Goal: Check status: Check status

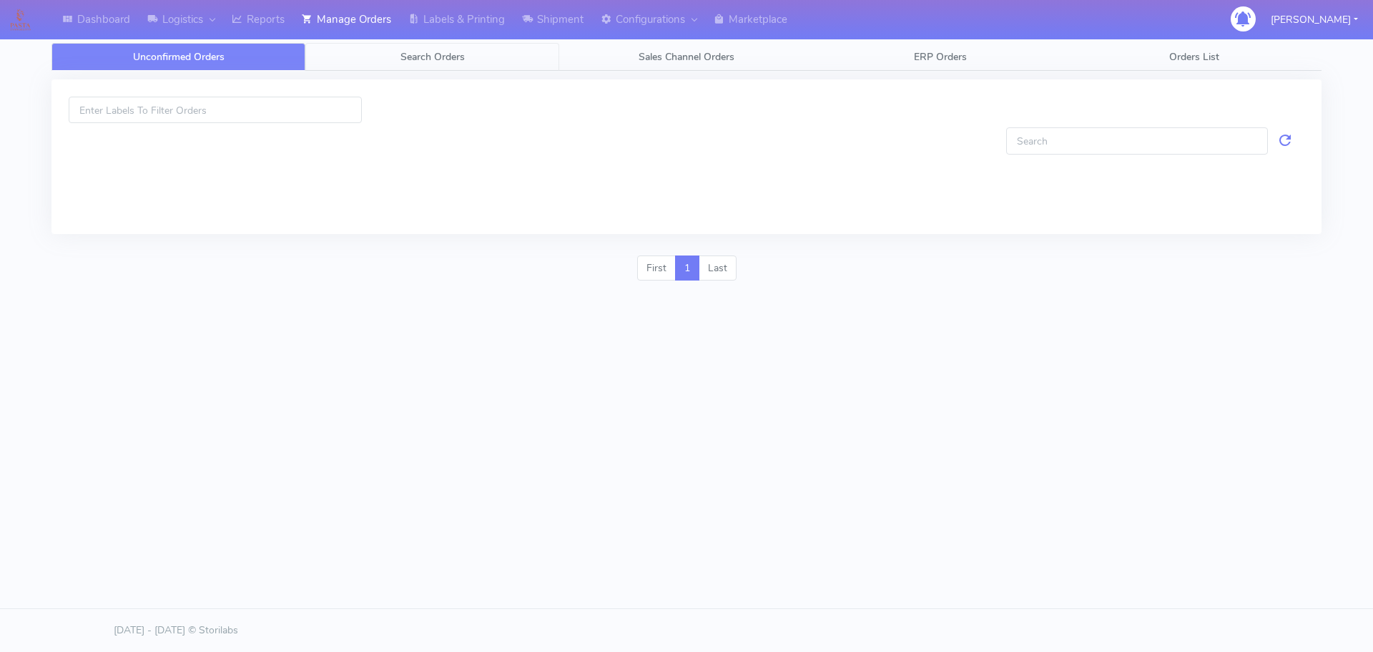
click at [369, 53] on link "Search Orders" at bounding box center [432, 57] width 254 height 28
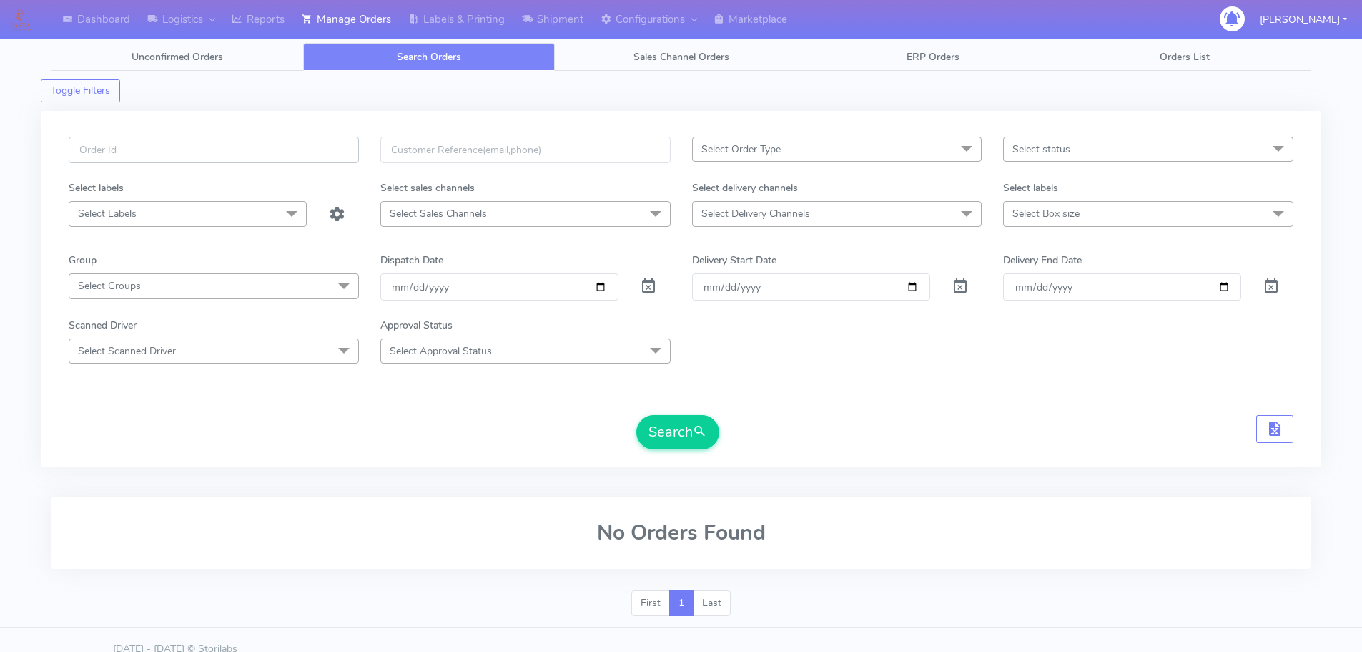
click at [320, 138] on input "text" at bounding box center [214, 150] width 290 height 26
paste input "1623661"
type input "1623661"
click at [654, 290] on span at bounding box center [648, 290] width 17 height 14
click at [693, 425] on button "Search" at bounding box center [678, 432] width 83 height 34
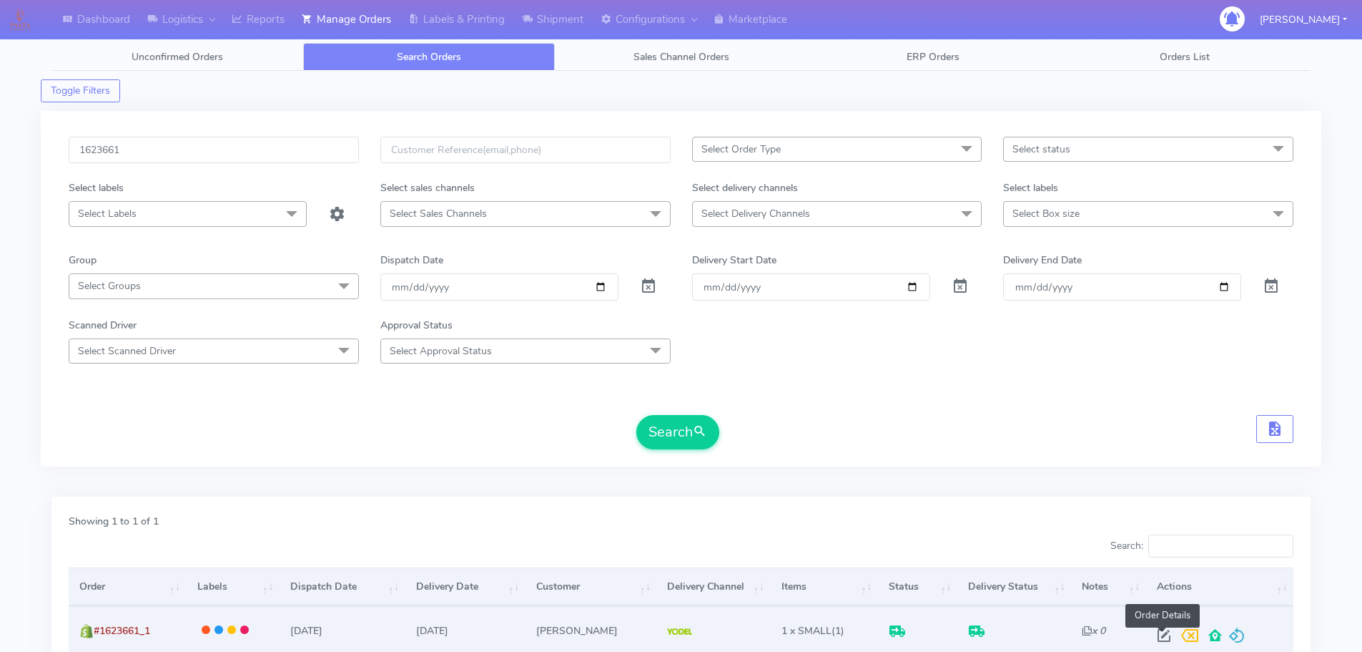
click at [1165, 633] on span at bounding box center [1164, 639] width 26 height 14
select select "5"
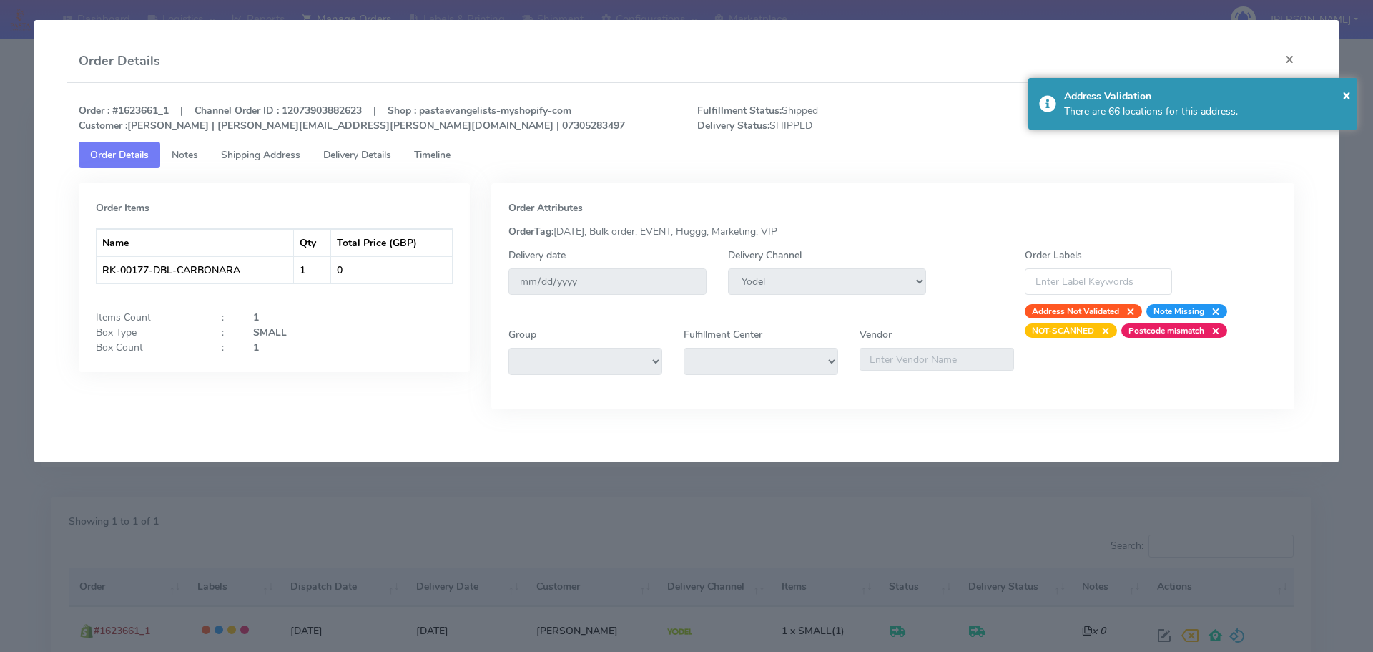
click at [383, 155] on span "Delivery Details" at bounding box center [357, 155] width 68 height 14
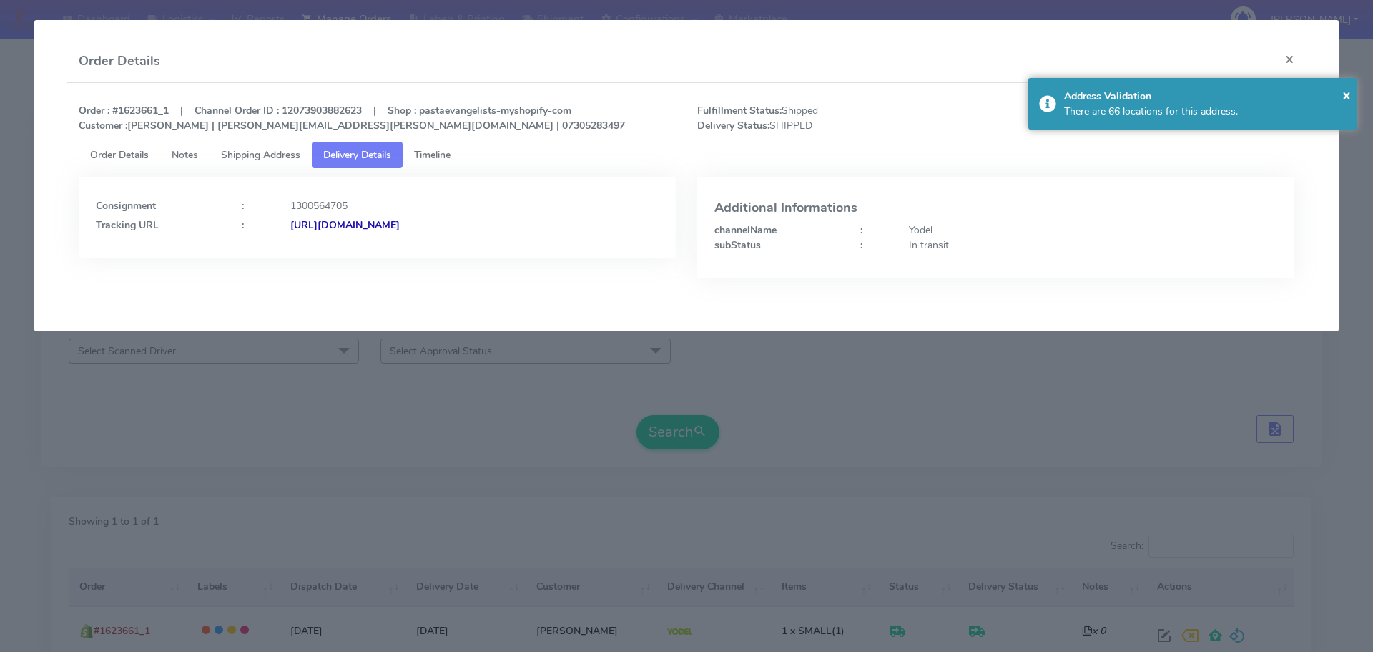
click at [268, 157] on span "Shipping Address" at bounding box center [260, 155] width 79 height 14
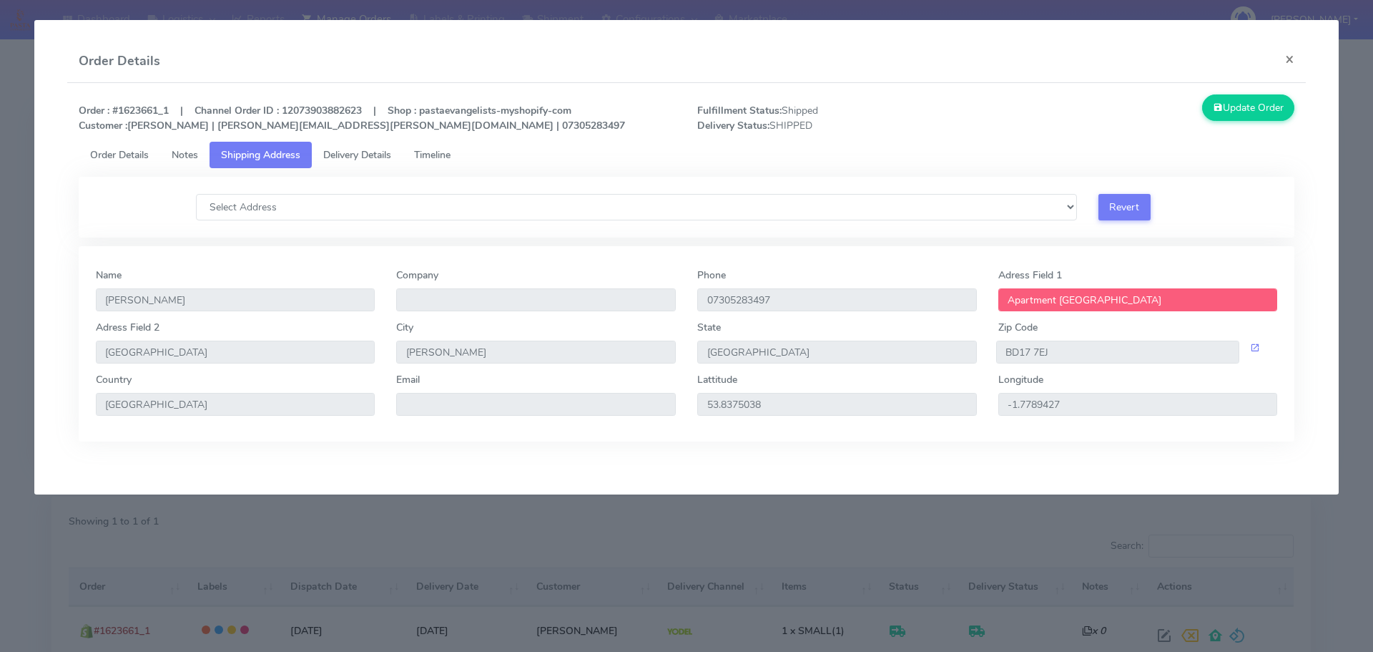
click at [337, 151] on span "Delivery Details" at bounding box center [357, 155] width 68 height 14
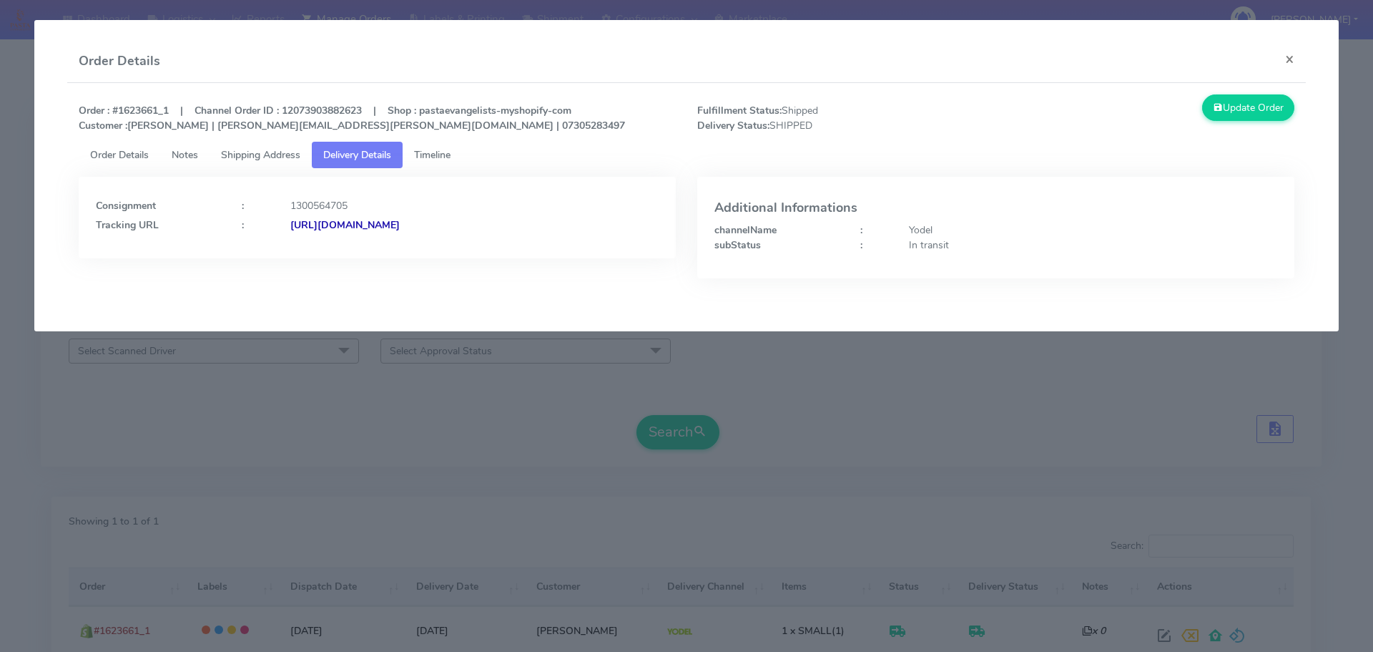
click at [270, 159] on span "Shipping Address" at bounding box center [260, 155] width 79 height 14
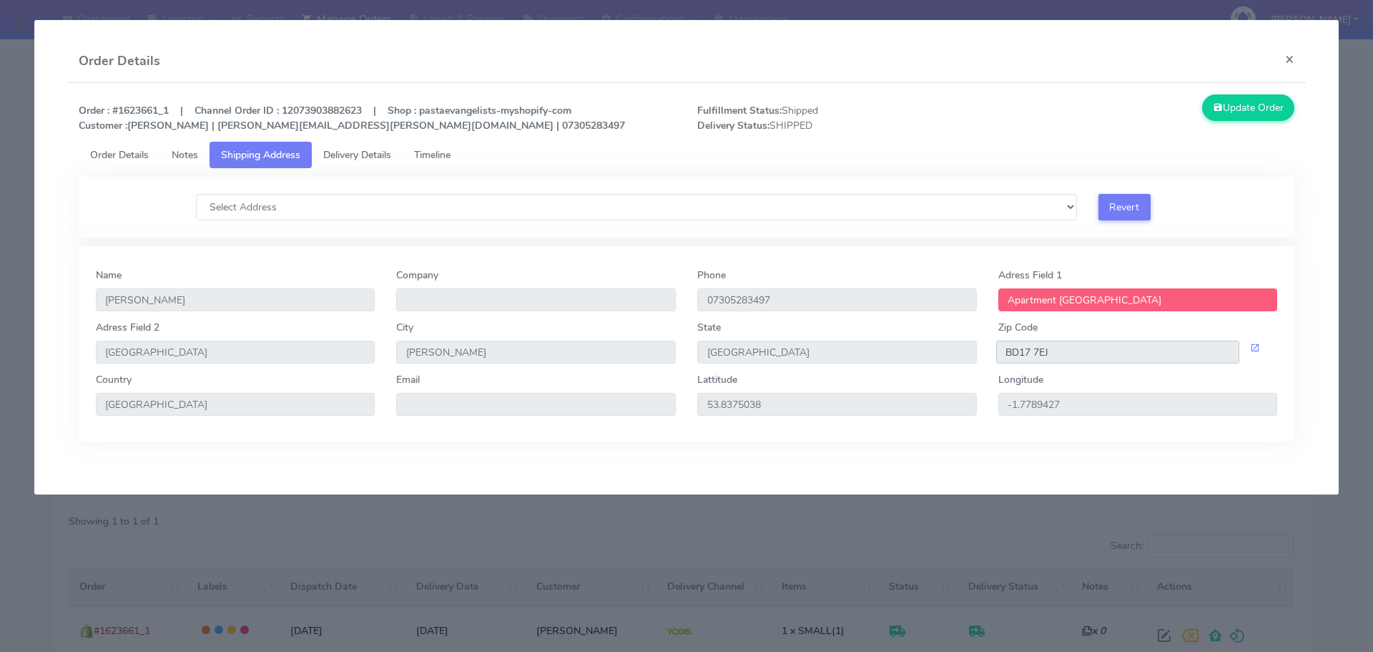
drag, startPoint x: 1102, startPoint y: 354, endPoint x: 950, endPoint y: 343, distance: 152.7
click at [954, 345] on div "Adress Field [STREET_ADDRESS]" at bounding box center [687, 346] width 1204 height 52
click at [390, 167] on link "Delivery Details" at bounding box center [357, 155] width 91 height 26
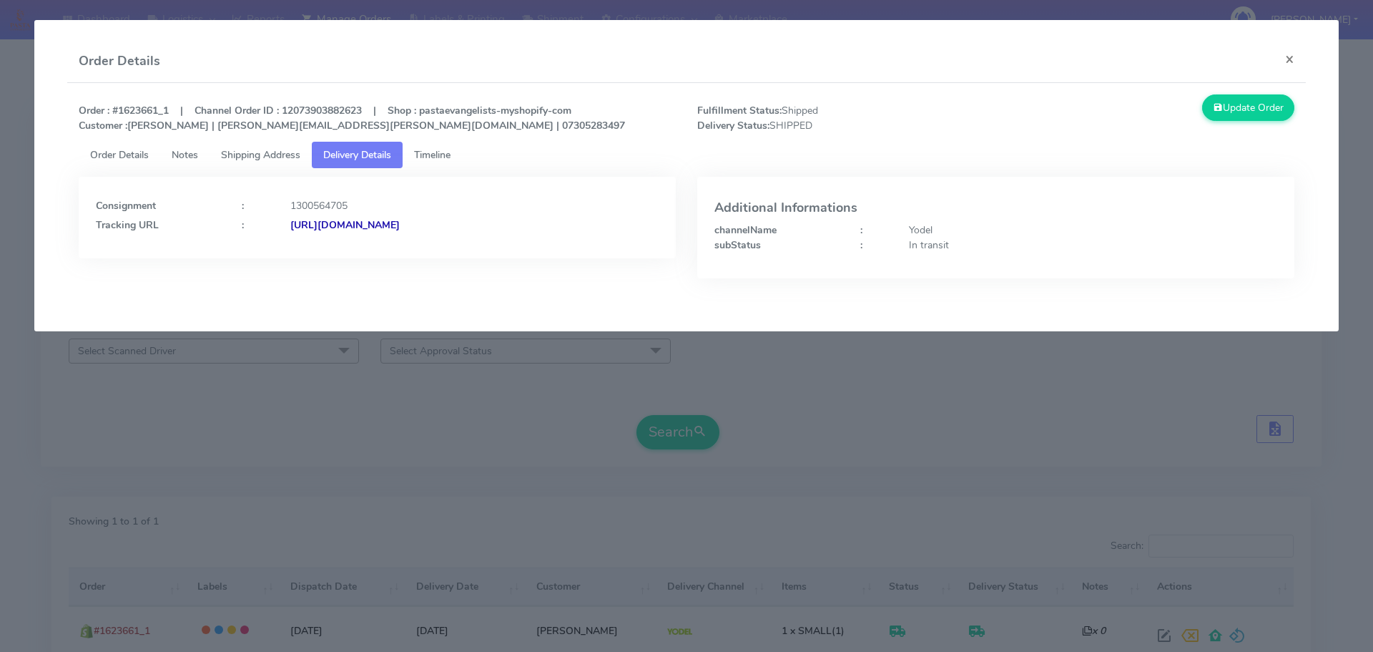
click at [400, 220] on strong "[URL][DOMAIN_NAME]" at bounding box center [344, 225] width 109 height 14
